Goal: Check status: Check status

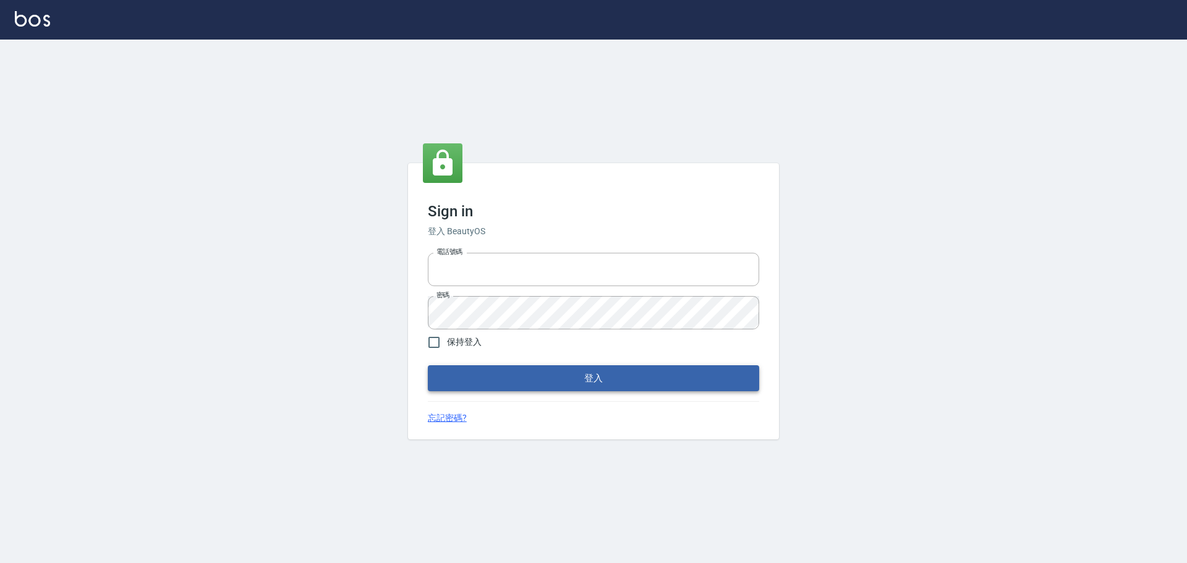
type input "0976821822"
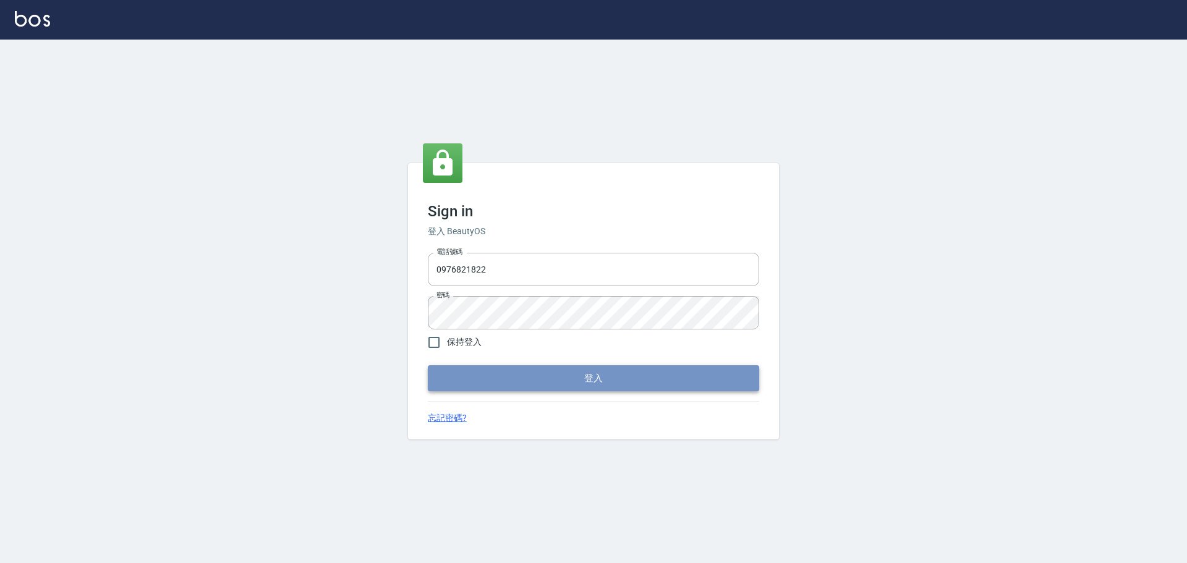
click at [601, 383] on button "登入" at bounding box center [593, 378] width 331 height 26
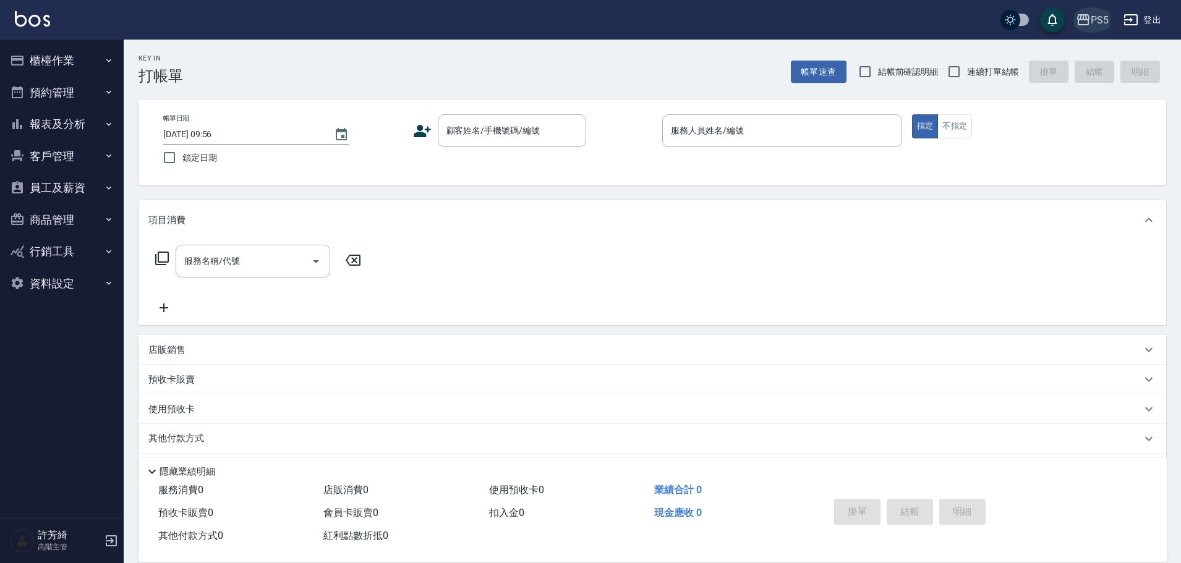
click at [1098, 13] on div "PS5" at bounding box center [1100, 19] width 18 height 15
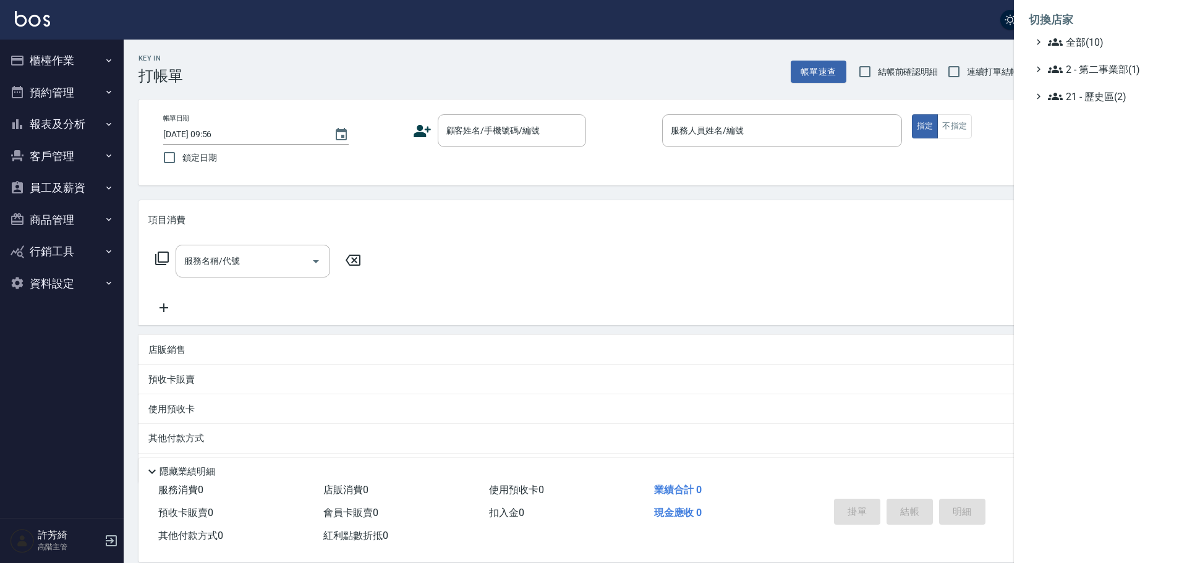
click at [1083, 51] on ul "全部(10) 2 - 第二事業部(1) 21 - 歷史區(2)" at bounding box center [1100, 69] width 143 height 69
click at [1081, 49] on span "全部(10)" at bounding box center [1107, 42] width 119 height 15
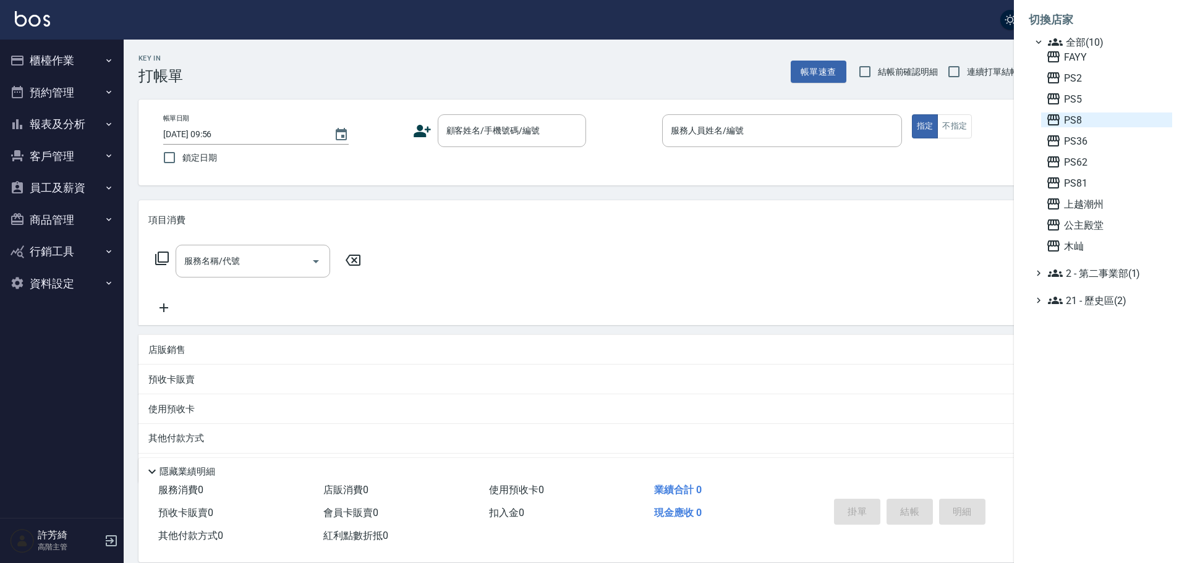
click at [1059, 126] on icon at bounding box center [1053, 120] width 15 height 15
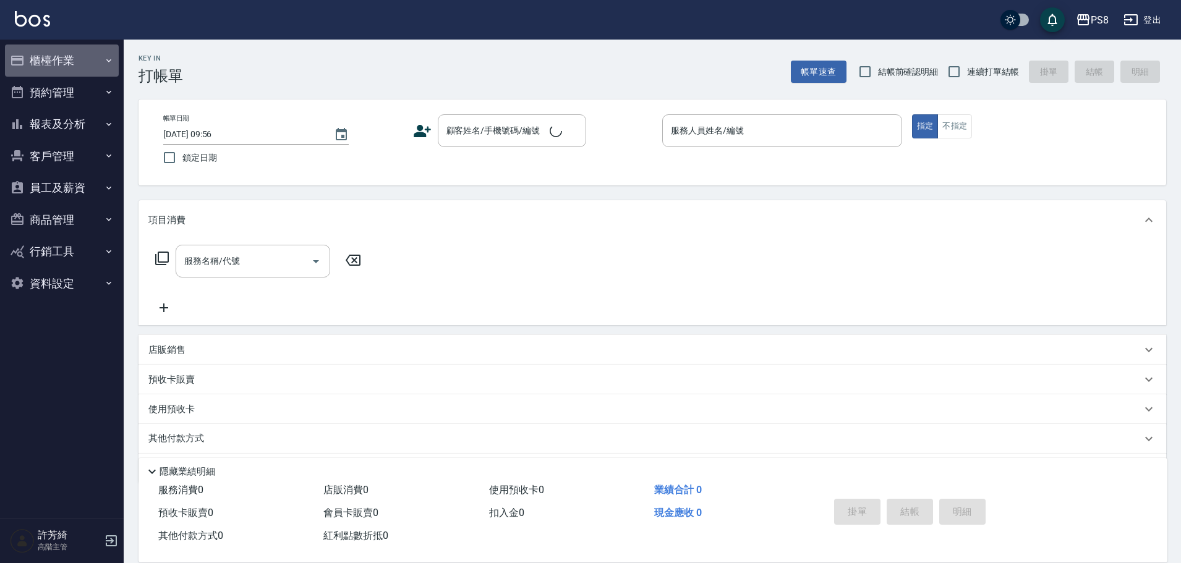
click at [64, 62] on button "櫃檯作業" at bounding box center [62, 61] width 114 height 32
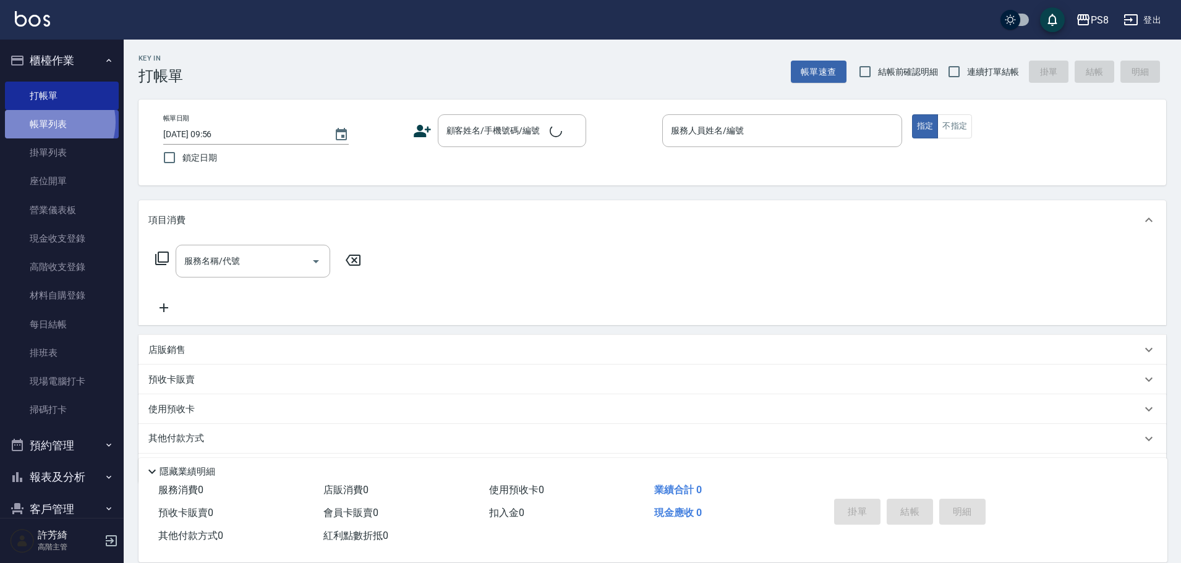
click at [53, 122] on link "帳單列表" at bounding box center [62, 124] width 114 height 28
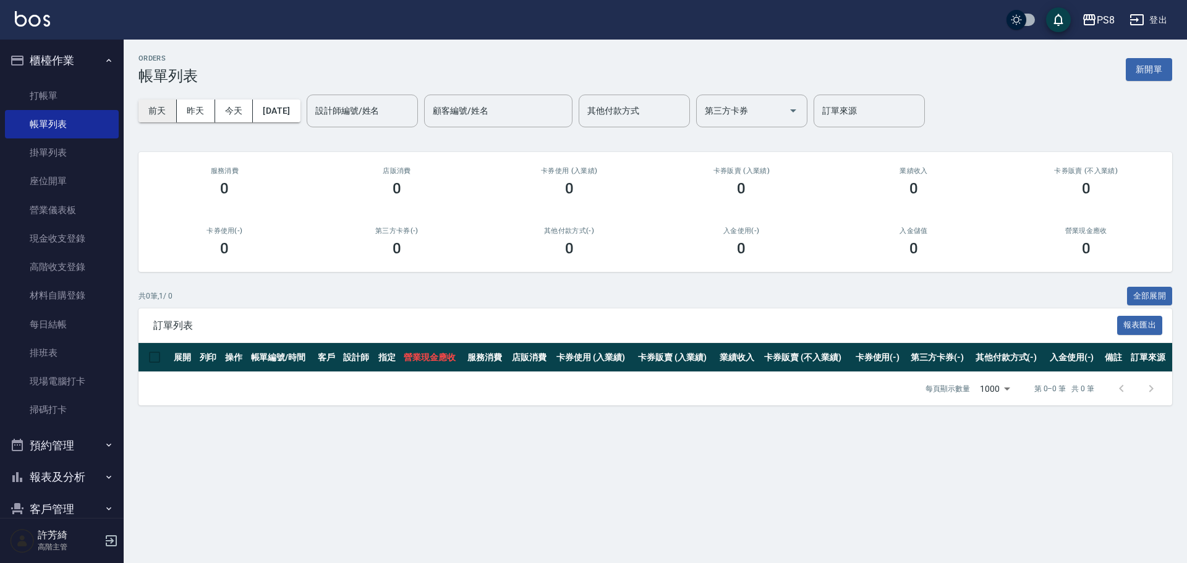
click at [173, 113] on button "前天" at bounding box center [158, 111] width 38 height 23
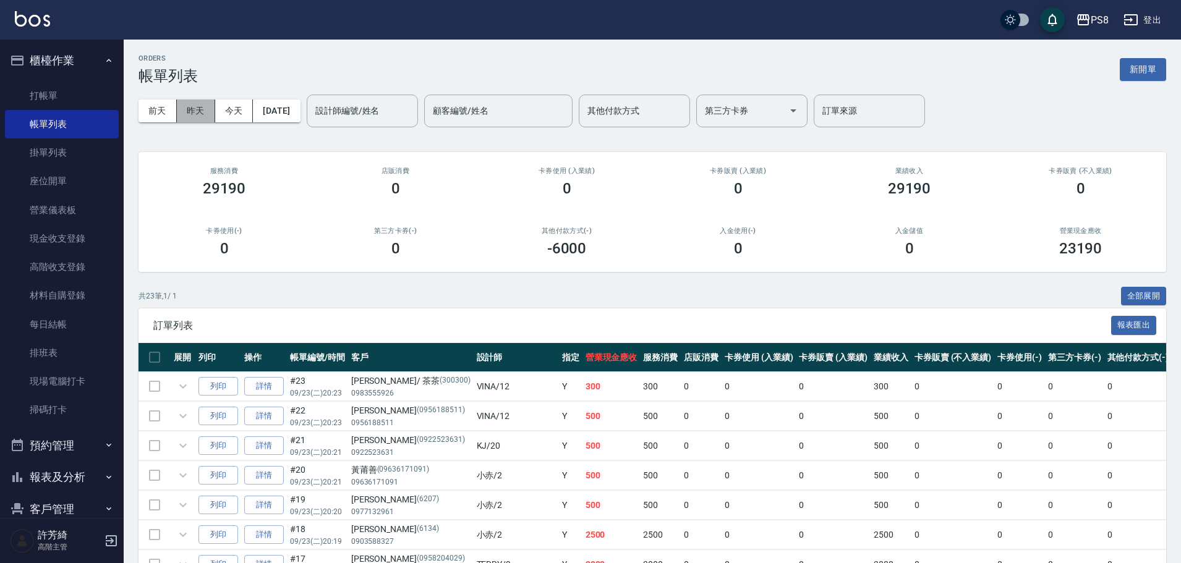
click at [203, 111] on button "昨天" at bounding box center [196, 111] width 38 height 23
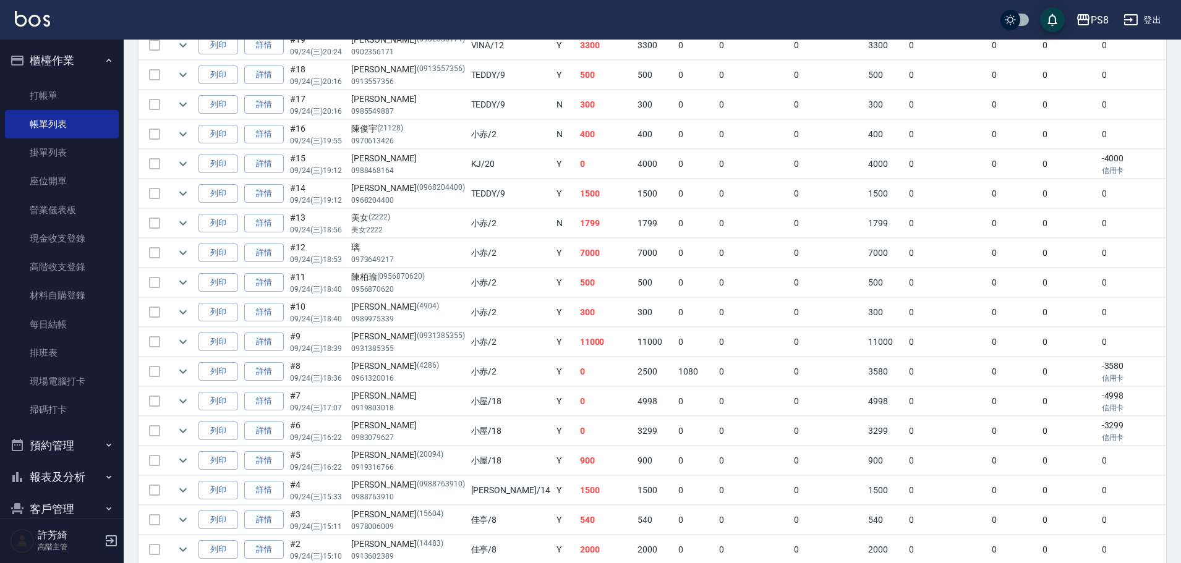
scroll to position [495, 0]
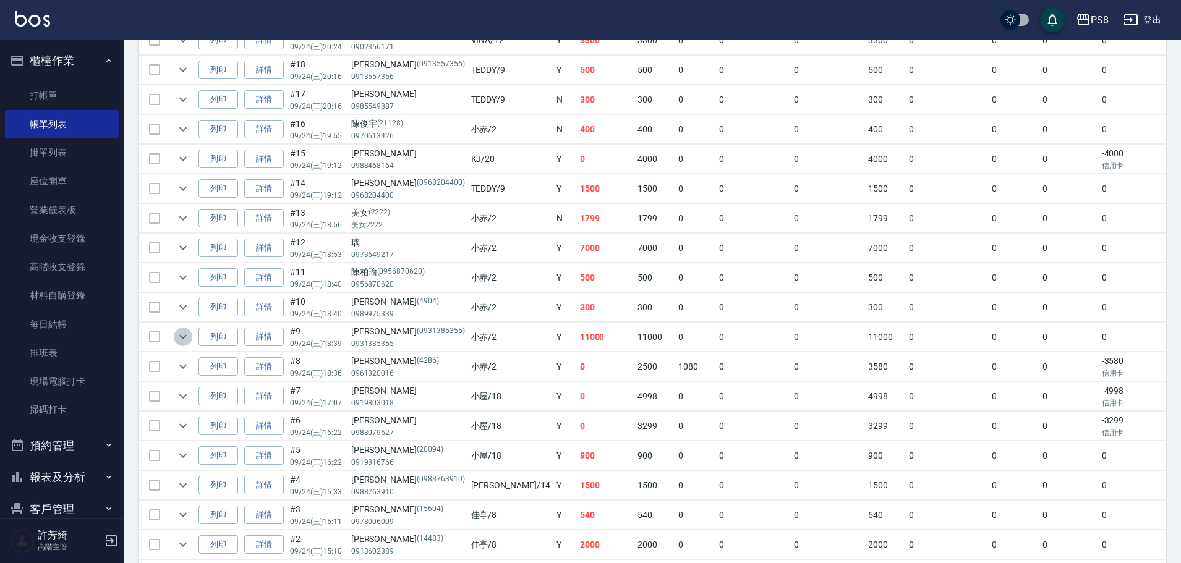
click at [187, 338] on icon "expand row" at bounding box center [183, 337] width 15 height 15
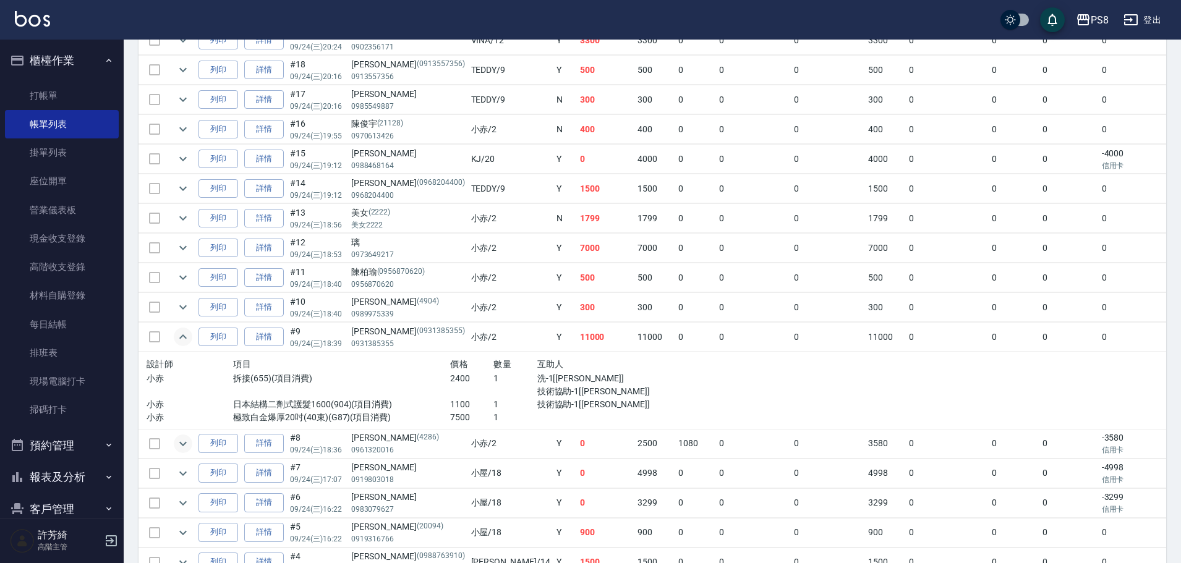
click at [180, 446] on icon "expand row" at bounding box center [183, 444] width 15 height 15
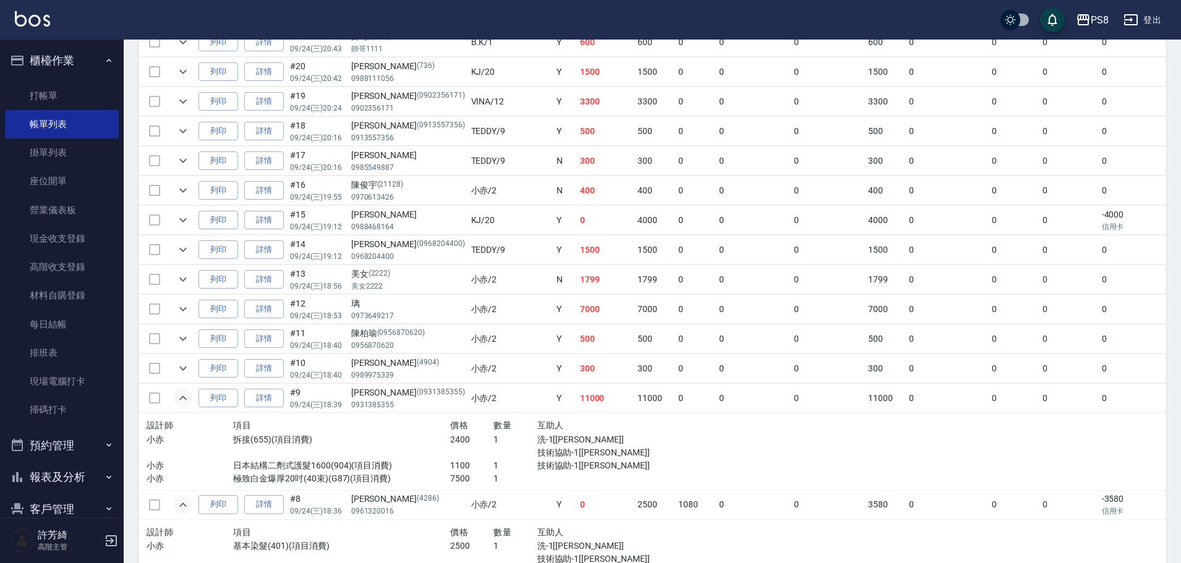
scroll to position [433, 0]
click at [179, 277] on icon "expand row" at bounding box center [183, 280] width 15 height 15
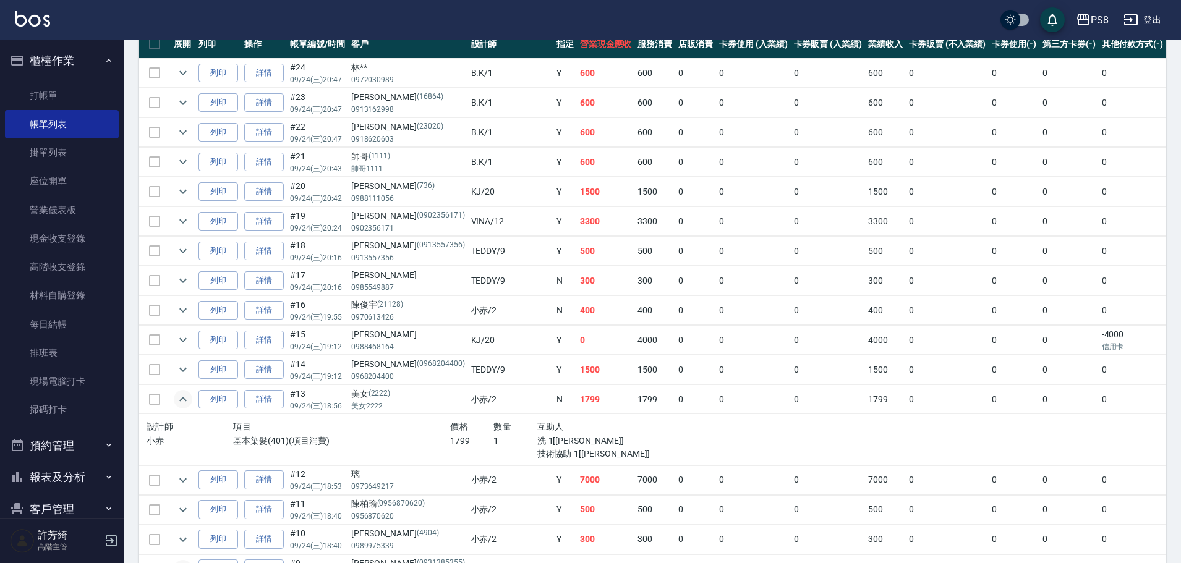
scroll to position [309, 0]
